Goal: Task Accomplishment & Management: Manage account settings

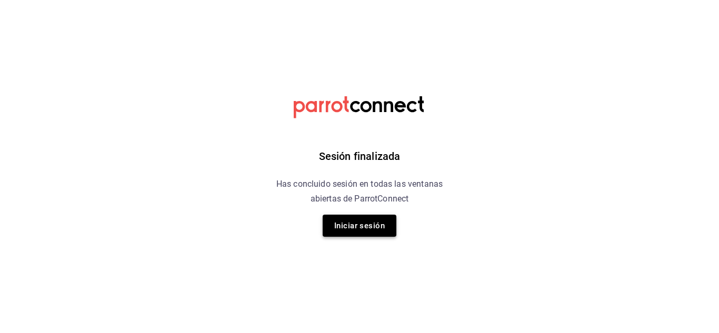
click at [375, 225] on button "Iniciar sesión" at bounding box center [360, 226] width 74 height 22
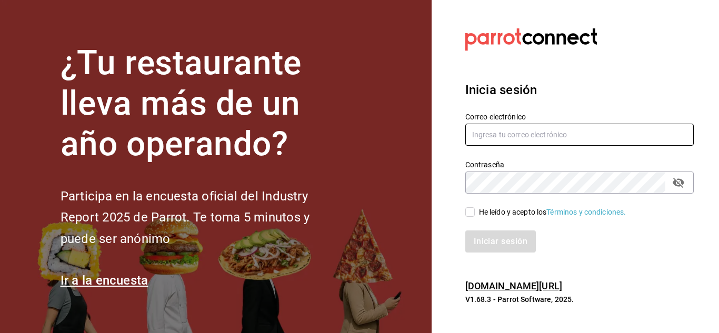
type input "[EMAIL_ADDRESS][DOMAIN_NAME]"
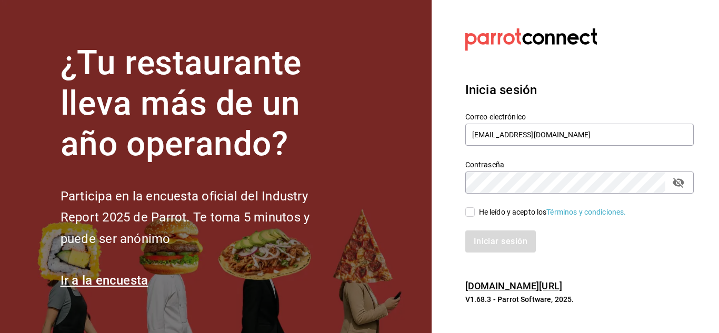
click at [468, 214] on input "He leído y acepto los Términos y condiciones." at bounding box center [469, 211] width 9 height 9
checkbox input "true"
click at [494, 243] on button "Iniciar sesión" at bounding box center [501, 242] width 72 height 22
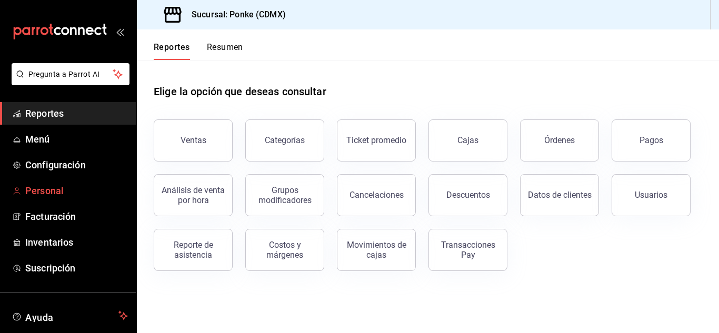
click at [47, 192] on span "Personal" at bounding box center [76, 191] width 103 height 14
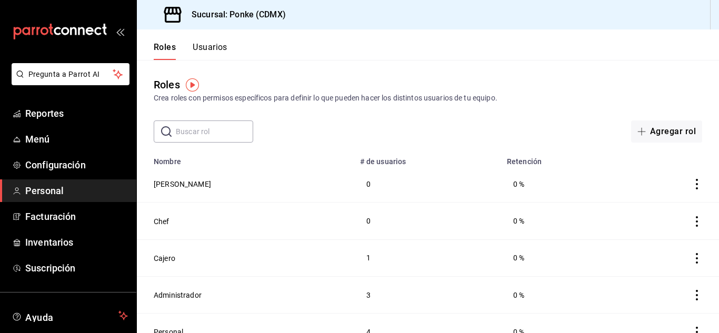
click at [213, 44] on button "Usuarios" at bounding box center [210, 51] width 35 height 18
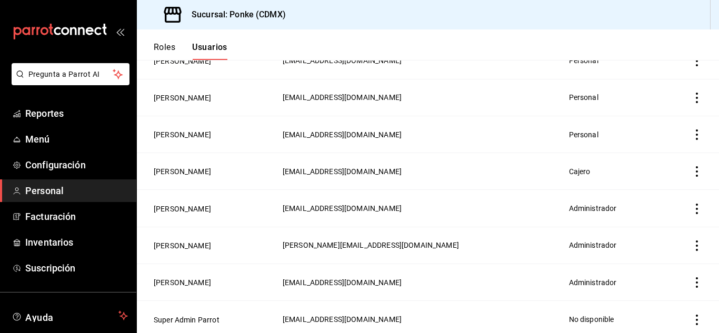
scroll to position [161, 0]
click at [200, 278] on button "María Del Bosque" at bounding box center [182, 282] width 57 height 11
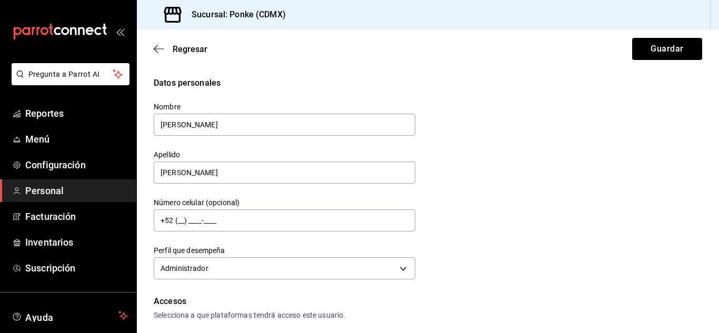
click at [529, 246] on div "Datos personales Nombre María Apellido Del Bosque Número celular (opcional) +52…" at bounding box center [428, 180] width 549 height 206
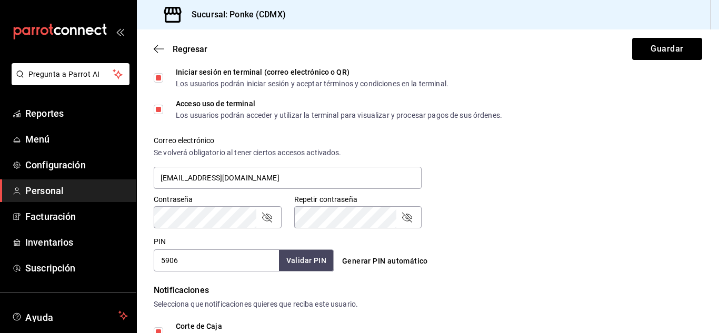
scroll to position [339, 0]
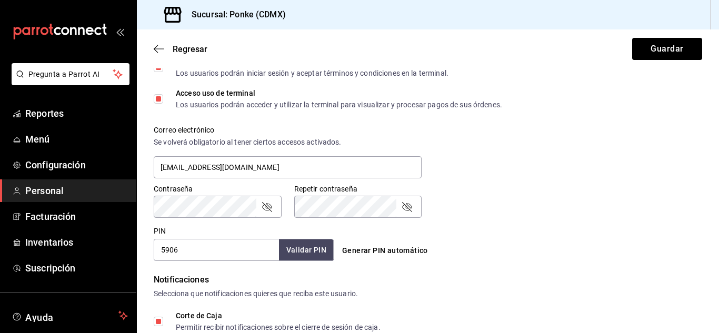
click at [233, 257] on input "5906" at bounding box center [216, 250] width 125 height 22
type input "5"
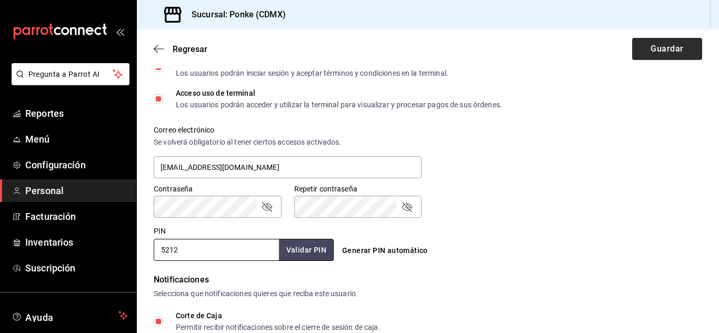
type input "5212"
click at [660, 53] on button "Guardar" at bounding box center [667, 49] width 70 height 22
